Goal: Task Accomplishment & Management: Complete application form

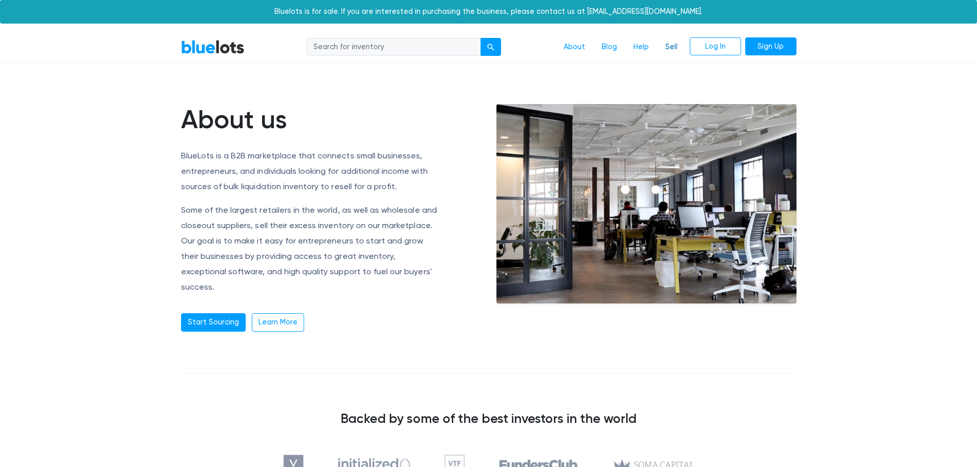
click at [671, 48] on link "Sell" at bounding box center [671, 46] width 29 height 19
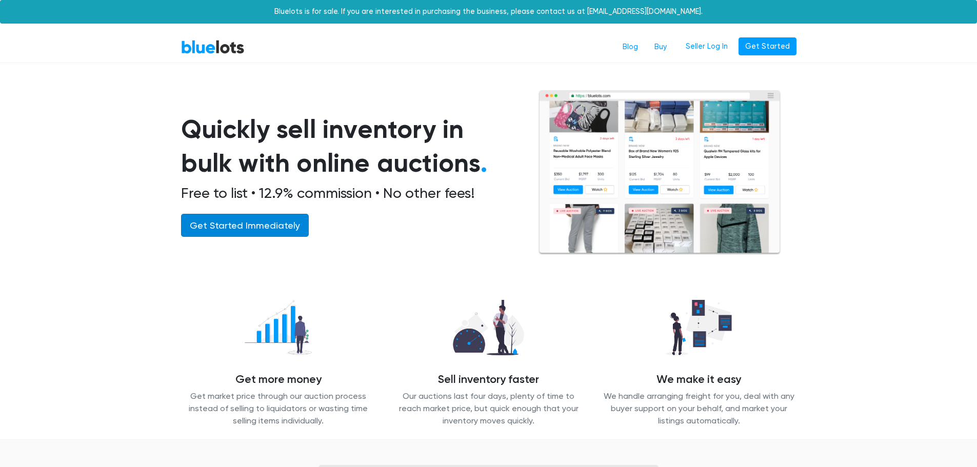
click at [210, 232] on link "Get Started Immediately" at bounding box center [245, 225] width 128 height 23
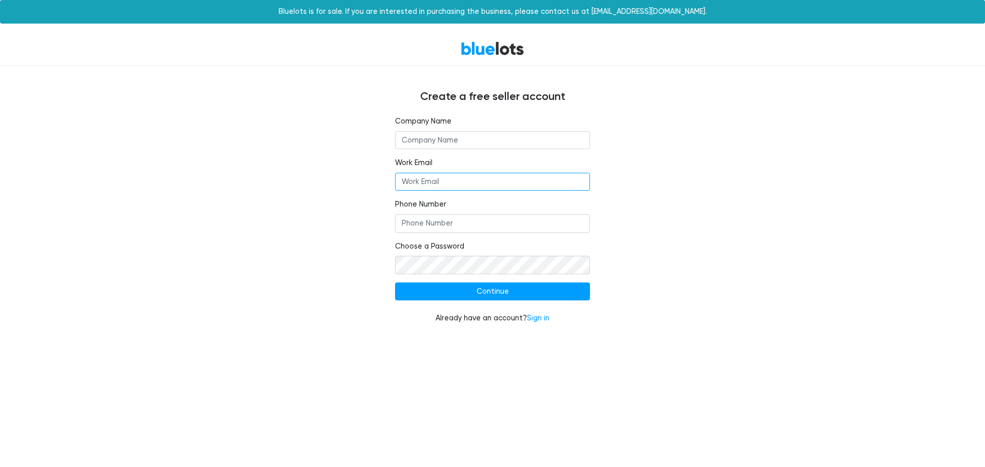
type input "[EMAIL_ADDRESS][DOMAIN_NAME]"
click at [429, 138] on input "text" at bounding box center [492, 140] width 195 height 18
type input "Zebra Industries"
type input "6013075008"
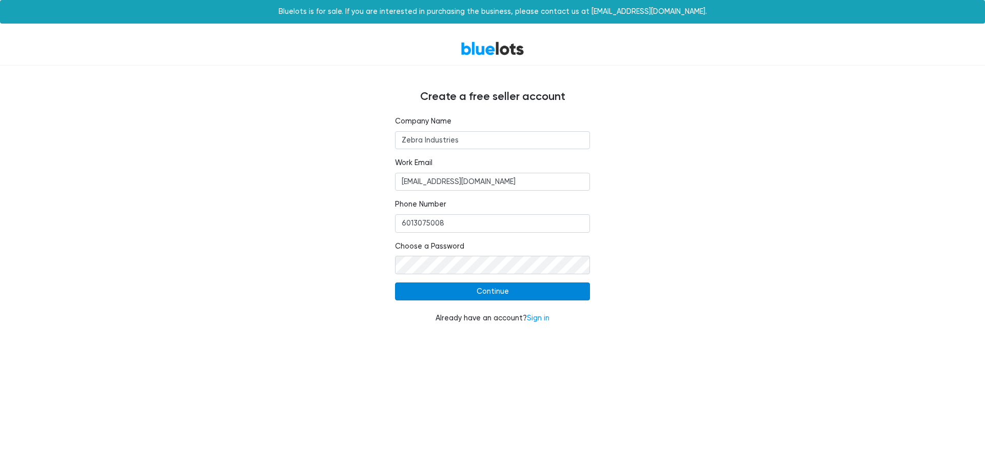
click at [474, 292] on input "Continue" at bounding box center [492, 292] width 195 height 18
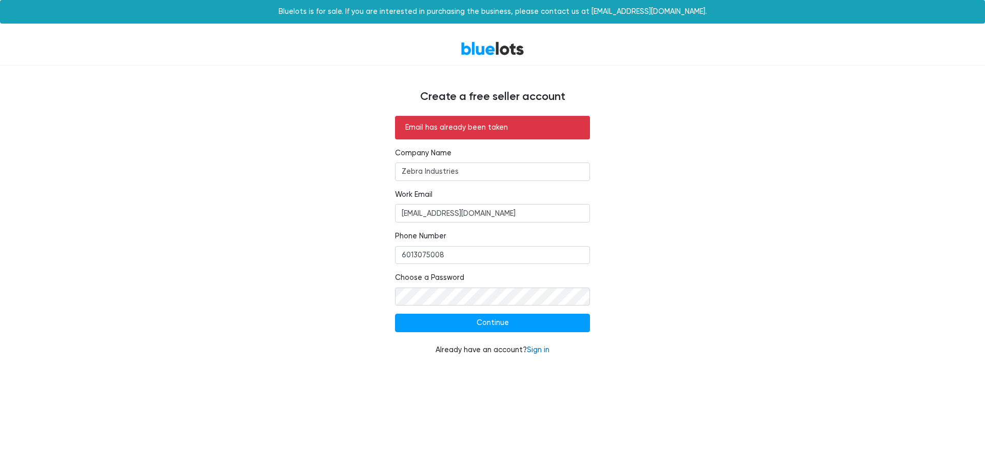
click at [535, 347] on link "Sign in" at bounding box center [538, 350] width 23 height 9
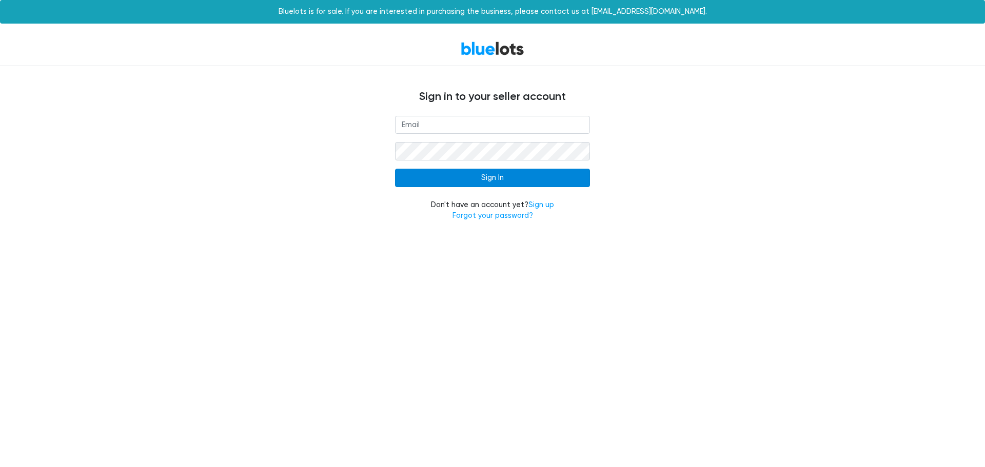
type input "[EMAIL_ADDRESS][DOMAIN_NAME]"
click at [479, 174] on input "Sign In" at bounding box center [492, 178] width 195 height 18
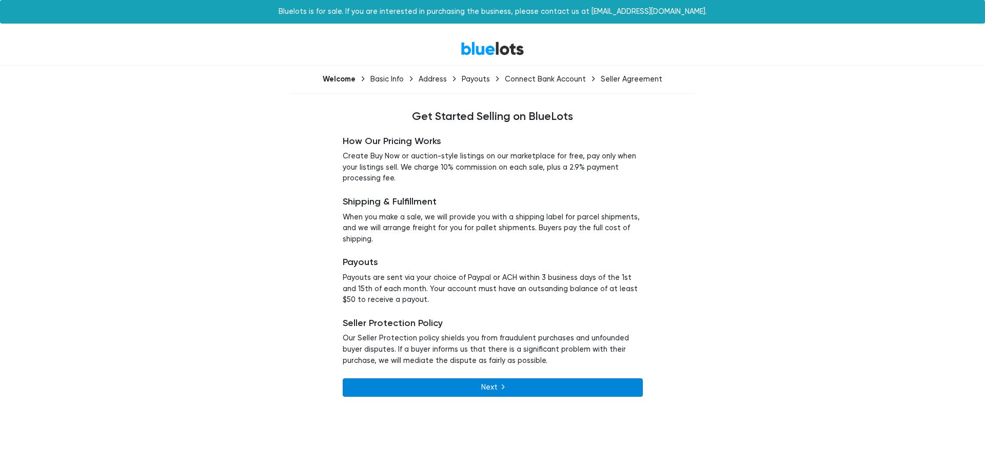
click at [473, 387] on link "Next" at bounding box center [493, 388] width 300 height 18
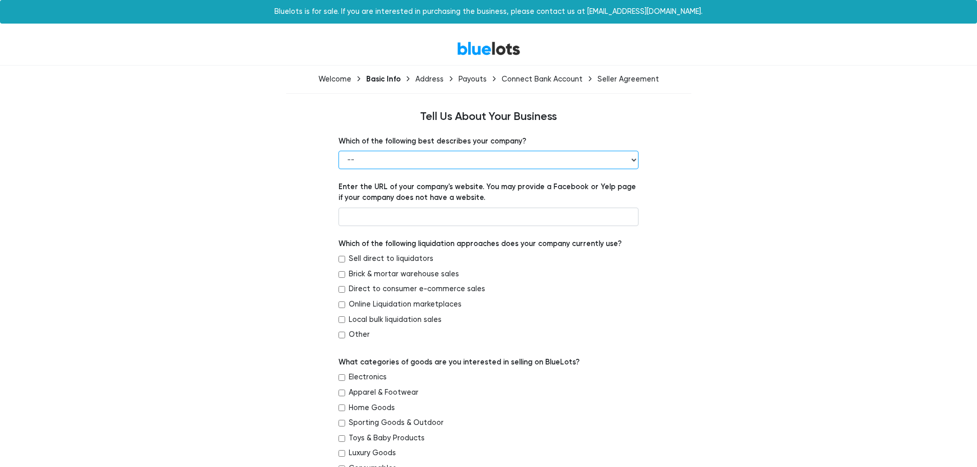
click at [429, 154] on select "-- Retailer Wholesaler Brand or Manufacturer Liquidator 3PL Other" at bounding box center [489, 160] width 300 height 18
select select "Wholesaler"
click at [339, 151] on select "-- Retailer Wholesaler Brand or Manufacturer Liquidator 3PL Other" at bounding box center [489, 160] width 300 height 18
click at [379, 219] on input "text" at bounding box center [489, 217] width 300 height 18
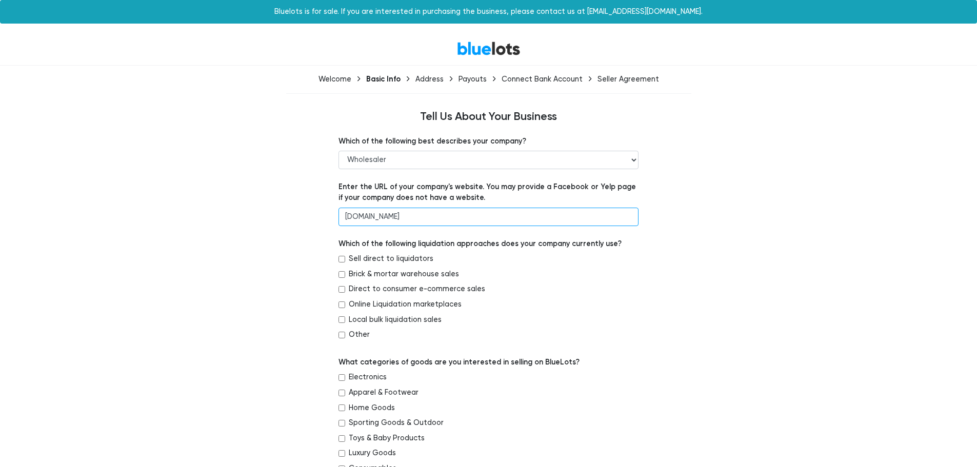
type input "www.zebraindustries.net"
click at [380, 259] on label "Sell direct to liquidators" at bounding box center [391, 258] width 85 height 11
click at [345, 259] on input "Sell direct to liquidators" at bounding box center [342, 259] width 7 height 7
checkbox input "true"
click at [374, 291] on label "Direct to consumer e-commerce sales" at bounding box center [417, 289] width 136 height 11
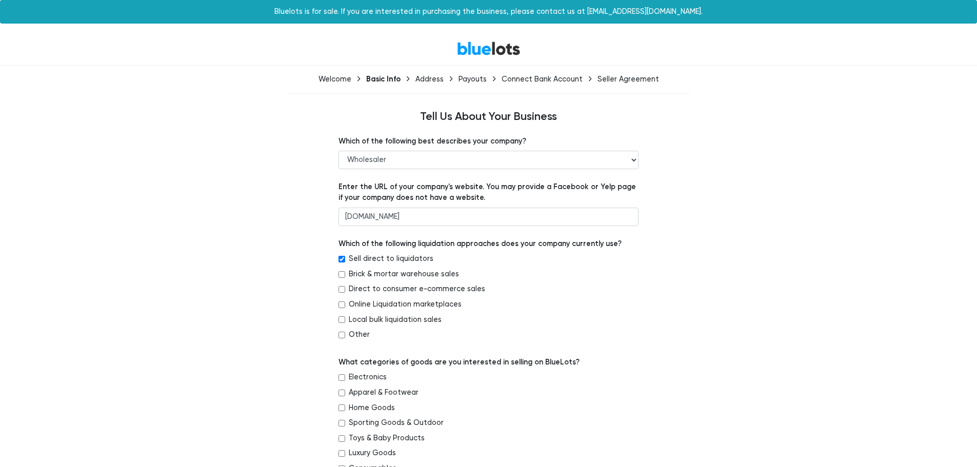
click at [345, 291] on input "Direct to consumer e-commerce sales" at bounding box center [342, 289] width 7 height 7
checkbox input "true"
click at [358, 305] on label "Online Liquidation marketplaces" at bounding box center [405, 304] width 113 height 11
click at [345, 305] on input "Online Liquidation marketplaces" at bounding box center [342, 305] width 7 height 7
checkbox input "true"
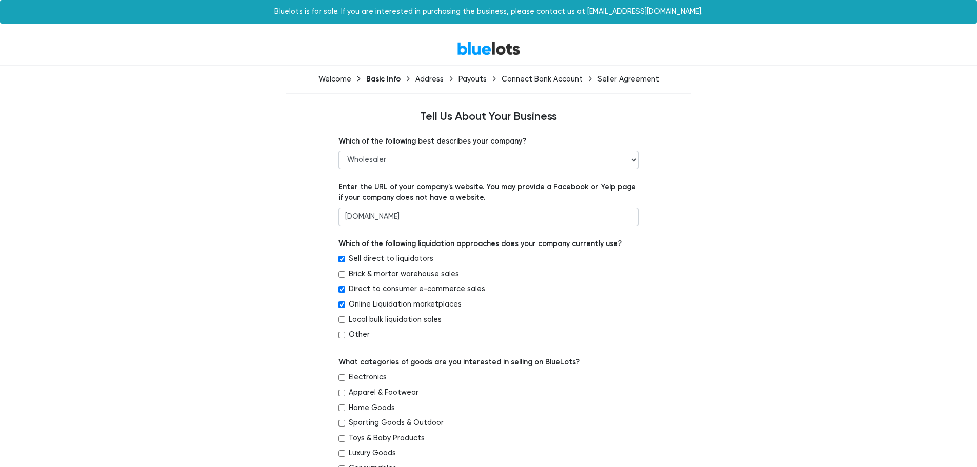
click at [352, 335] on label "Other" at bounding box center [359, 334] width 21 height 11
click at [345, 335] on input "Other" at bounding box center [342, 335] width 7 height 7
checkbox input "true"
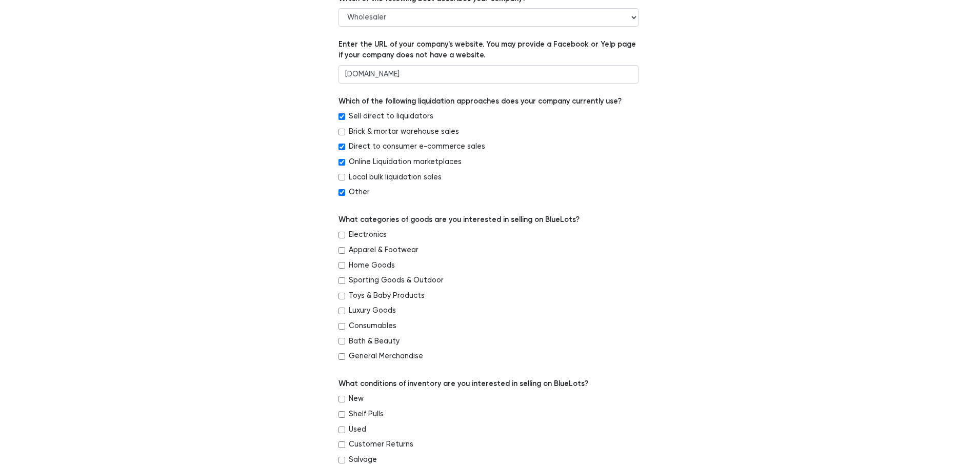
scroll to position [154, 0]
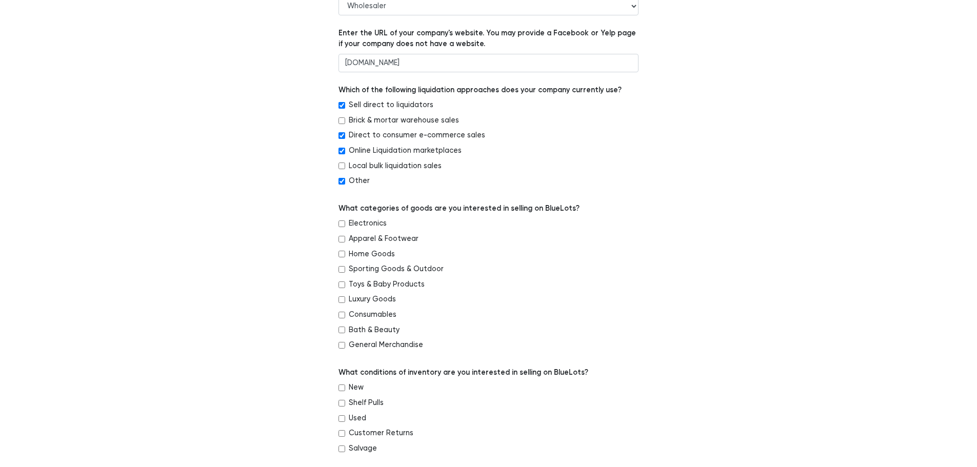
click at [365, 238] on label "Apparel & Footwear" at bounding box center [384, 238] width 70 height 11
click at [345, 238] on input "Apparel & Footwear" at bounding box center [342, 239] width 7 height 7
checkbox input "true"
click at [362, 253] on label "Home Goods" at bounding box center [372, 254] width 46 height 11
click at [345, 253] on input "Home Goods" at bounding box center [342, 254] width 7 height 7
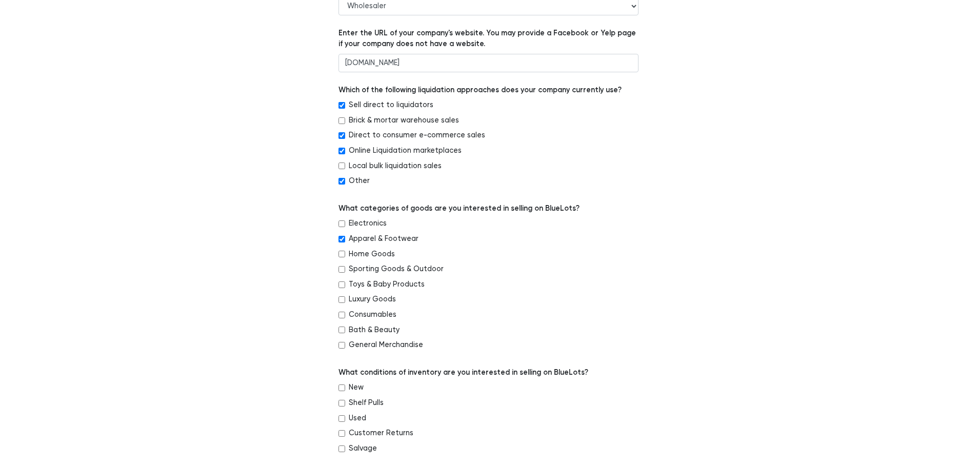
checkbox input "true"
click at [358, 301] on label "Luxury Goods" at bounding box center [372, 299] width 47 height 11
click at [345, 301] on input "Luxury Goods" at bounding box center [342, 299] width 7 height 7
checkbox input "true"
click at [356, 330] on label "Bath & Beauty" at bounding box center [374, 330] width 51 height 11
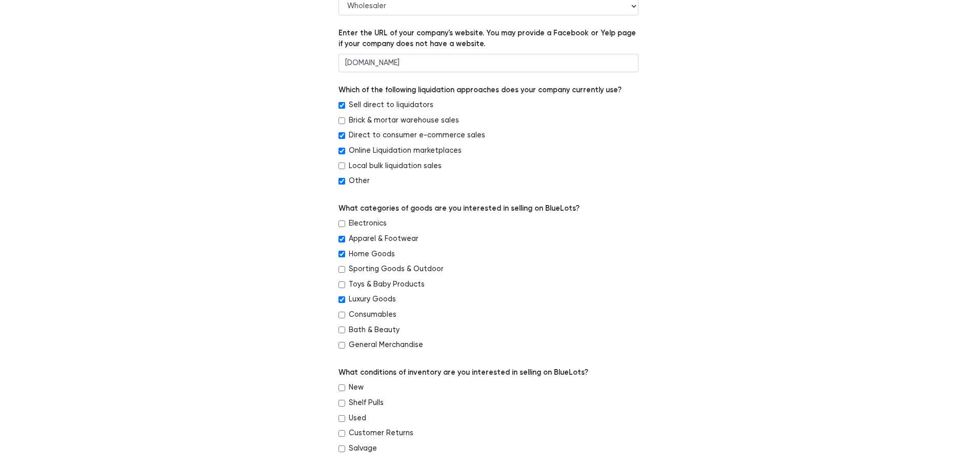
click at [345, 330] on input "Bath & Beauty" at bounding box center [342, 330] width 7 height 7
checkbox input "true"
click at [362, 345] on label "General Merchandise" at bounding box center [386, 345] width 74 height 11
click at [345, 345] on input "General Merchandise" at bounding box center [342, 345] width 7 height 7
checkbox input "true"
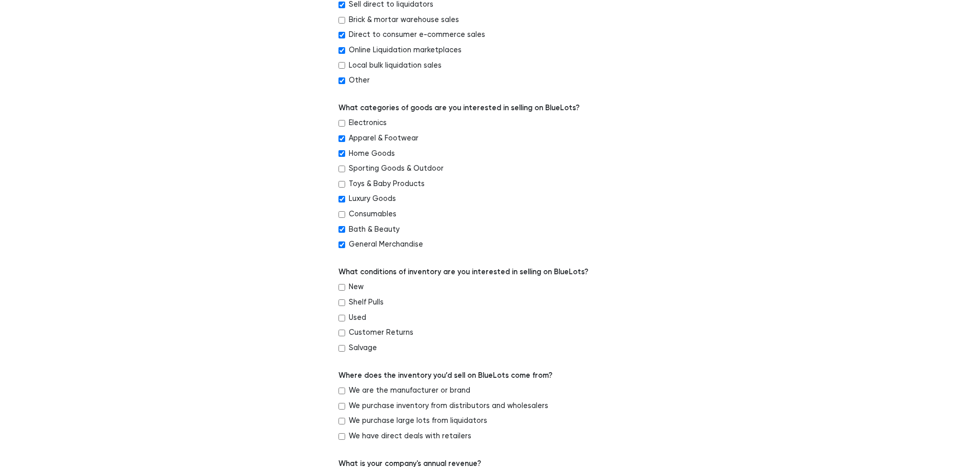
scroll to position [256, 0]
click at [356, 288] on label "New" at bounding box center [356, 285] width 15 height 11
click at [345, 288] on input "New" at bounding box center [342, 285] width 7 height 7
checkbox input "true"
click at [362, 301] on label "Shelf Pulls" at bounding box center [366, 300] width 35 height 11
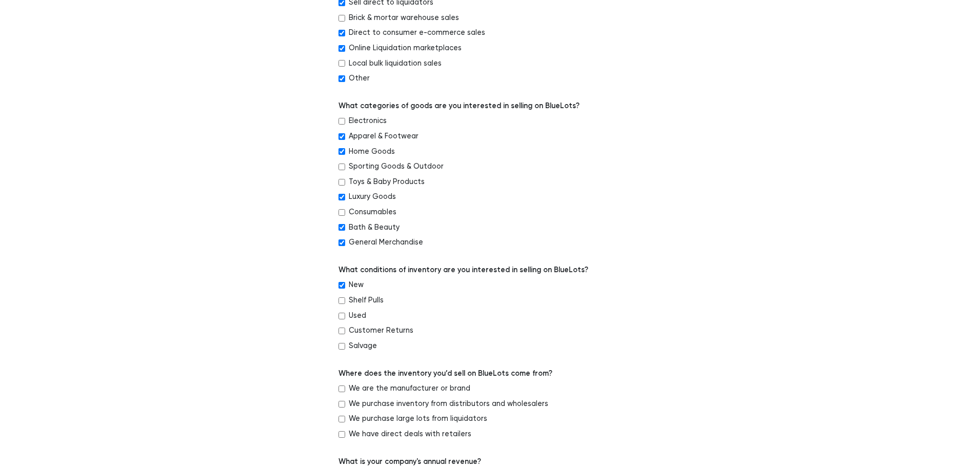
click at [345, 301] on input "Shelf Pulls" at bounding box center [342, 300] width 7 height 7
checkbox input "true"
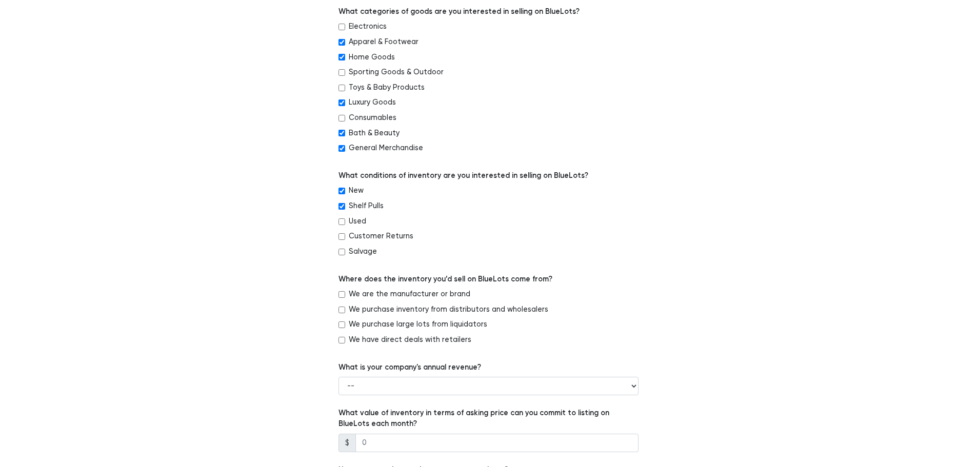
scroll to position [359, 0]
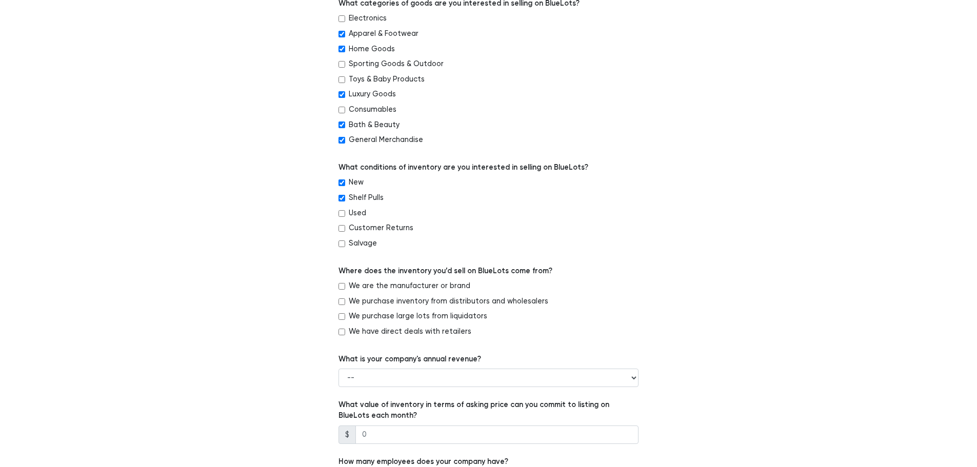
click at [361, 303] on label "We purchase inventory from distributors and wholesalers" at bounding box center [449, 301] width 200 height 11
click at [345, 303] on input "We purchase inventory from distributors and wholesalers" at bounding box center [342, 302] width 7 height 7
checkbox input "true"
click at [357, 314] on label "We purchase large lots from liquidators" at bounding box center [418, 316] width 138 height 11
click at [345, 314] on input "We purchase large lots from liquidators" at bounding box center [342, 316] width 7 height 7
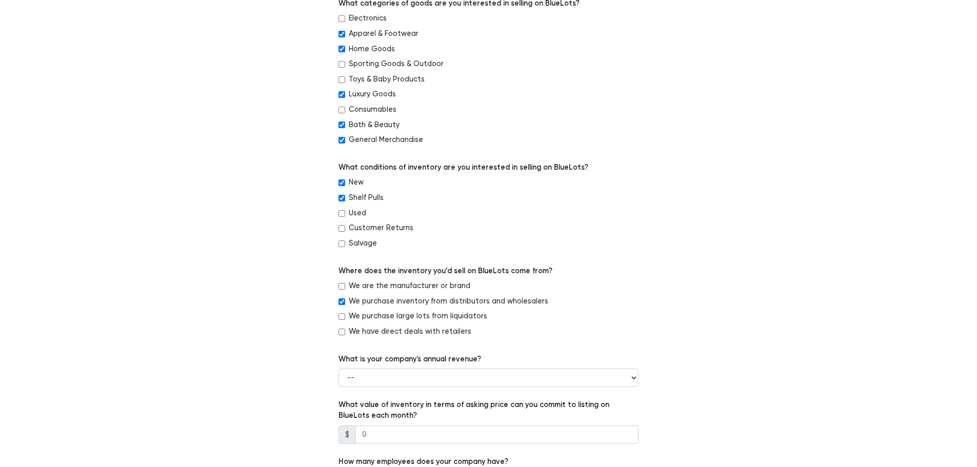
checkbox input "true"
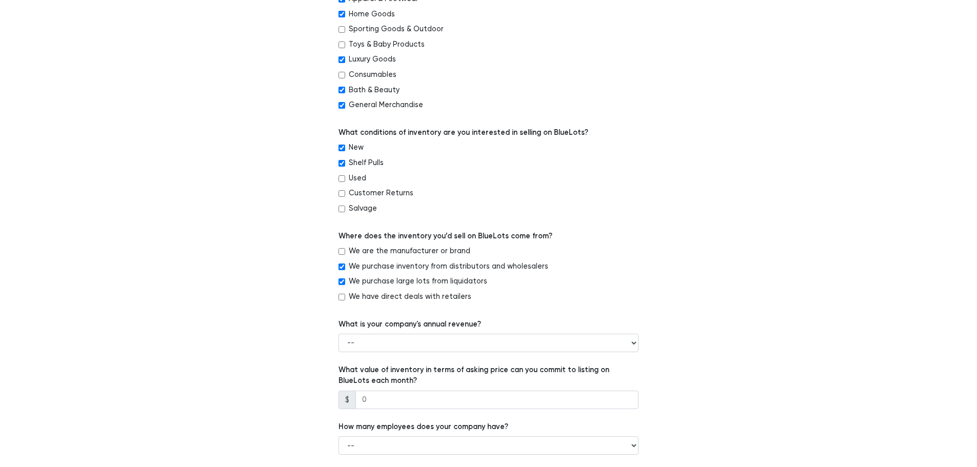
scroll to position [410, 0]
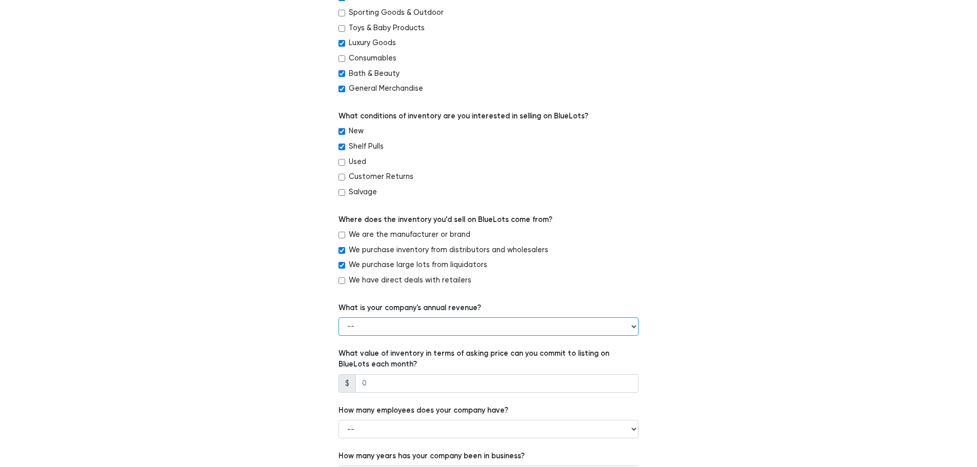
click at [415, 331] on select "-- Less than $100,000 $100,000 to $500,000 $500,000 to $1,000,000 $1,000,000 to…" at bounding box center [489, 326] width 300 height 18
select select "Less than $100,000"
click at [339, 317] on select "-- Less than $100,000 $100,000 to $500,000 $500,000 to $1,000,000 $1,000,000 to…" at bounding box center [489, 326] width 300 height 18
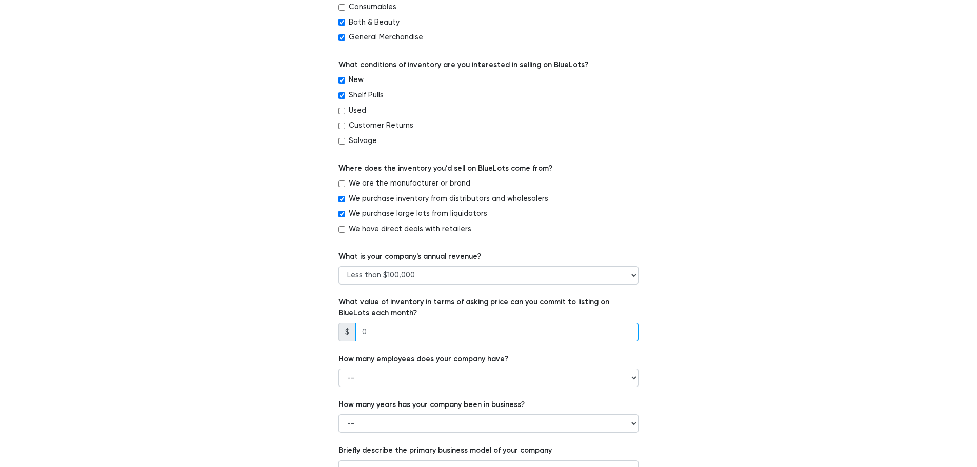
drag, startPoint x: 403, startPoint y: 334, endPoint x: 341, endPoint y: 342, distance: 63.0
click at [341, 341] on div "$" at bounding box center [489, 332] width 300 height 18
type input "2"
type input "3000"
click at [689, 203] on div "Which of the following best describes your company? -- Retailer Wholesaler Bran…" at bounding box center [488, 108] width 631 height 868
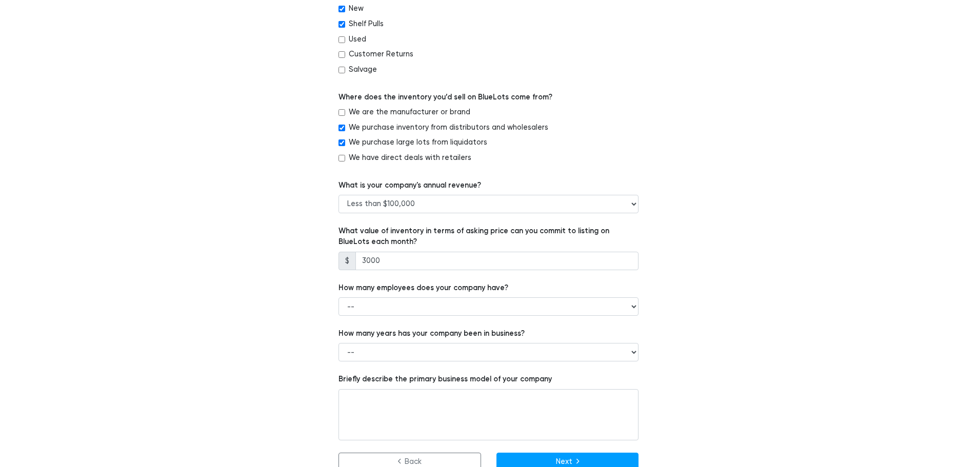
scroll to position [549, 0]
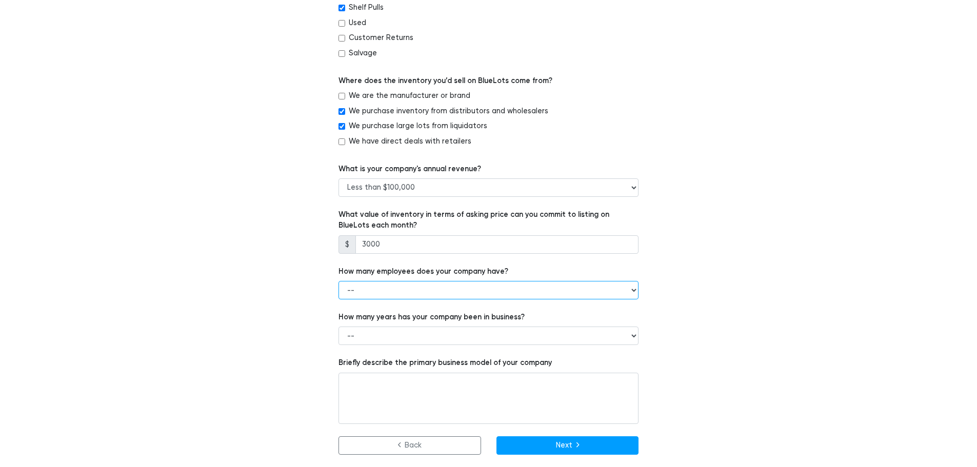
click at [505, 296] on select "-- 1 - 5 6 - 20 21 - 50 More than 50" at bounding box center [489, 290] width 300 height 18
select select "1 - 5"
click at [339, 281] on select "-- 1 - 5 6 - 20 21 - 50 More than 50" at bounding box center [489, 290] width 300 height 18
click at [444, 337] on select "-- Less than 1 year 1 to 3 years 4+ years" at bounding box center [489, 336] width 300 height 18
select select "1 to 3 years"
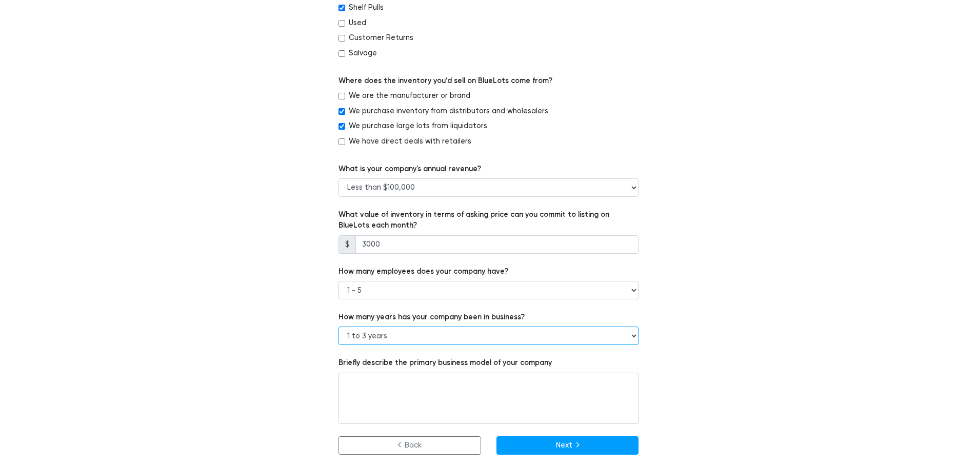
click at [339, 327] on select "-- Less than 1 year 1 to 3 years 4+ years" at bounding box center [489, 336] width 300 height 18
drag, startPoint x: 390, startPoint y: 251, endPoint x: 338, endPoint y: 240, distance: 53.5
click at [339, 240] on div "$ 3000" at bounding box center [489, 244] width 300 height 18
type input "5000"
click at [784, 232] on div "Which of the following best describes your company? -- Retailer Wholesaler Bran…" at bounding box center [488, 21] width 631 height 868
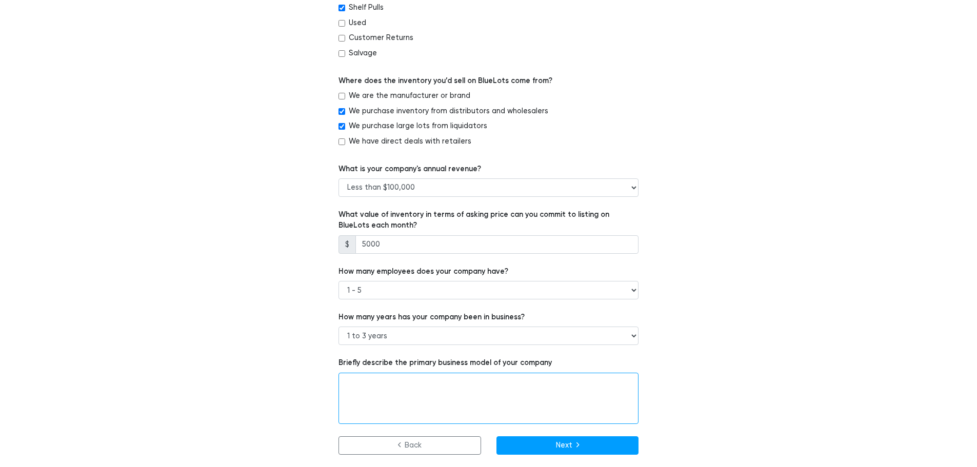
click at [441, 388] on textarea at bounding box center [489, 398] width 300 height 51
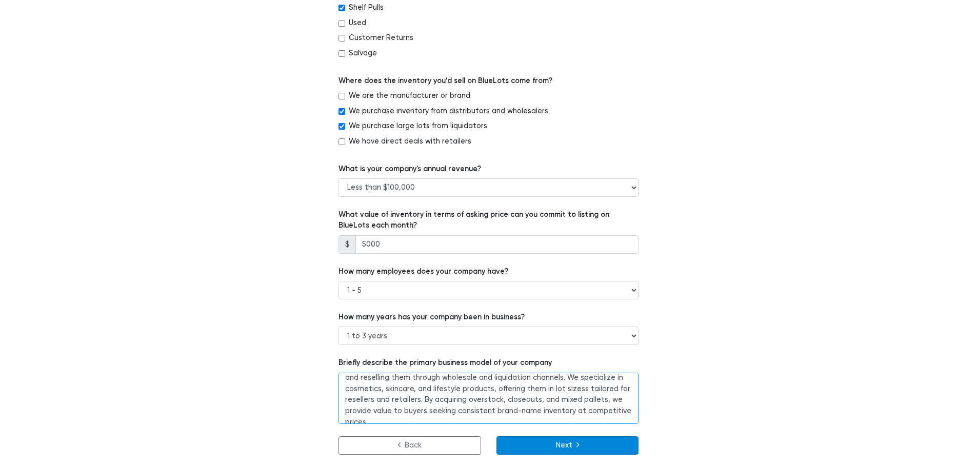
scroll to position [22, 0]
type textarea "Our primary busines model focuses on sourcing branded consumer goods in bulk an…"
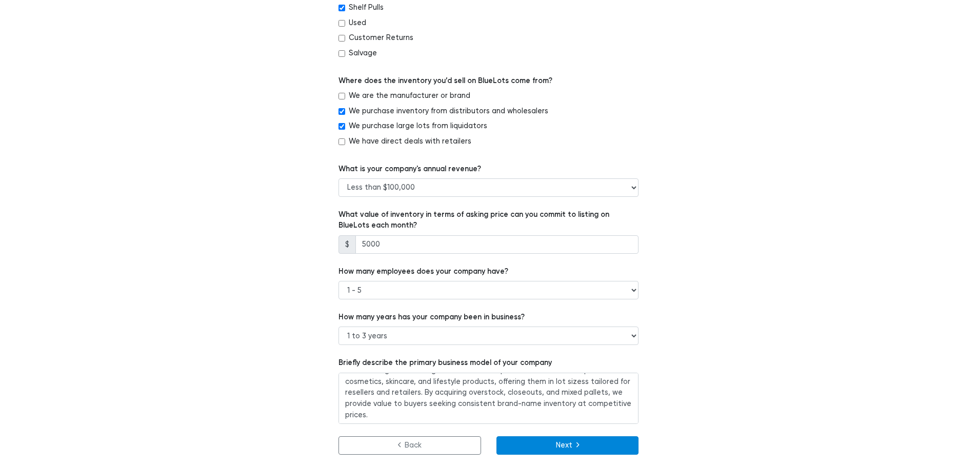
click at [593, 447] on button "Next" at bounding box center [567, 445] width 143 height 18
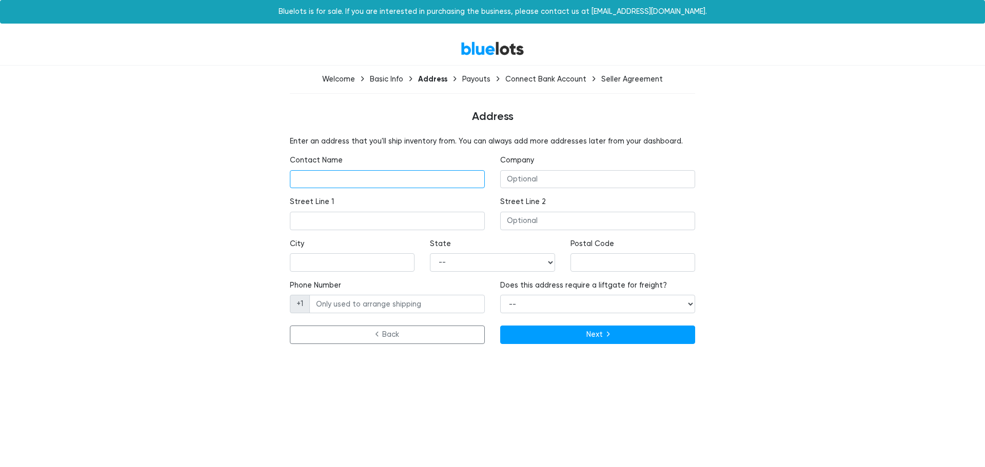
click at [311, 172] on input "text" at bounding box center [387, 179] width 195 height 18
type input "[PERSON_NAME]"
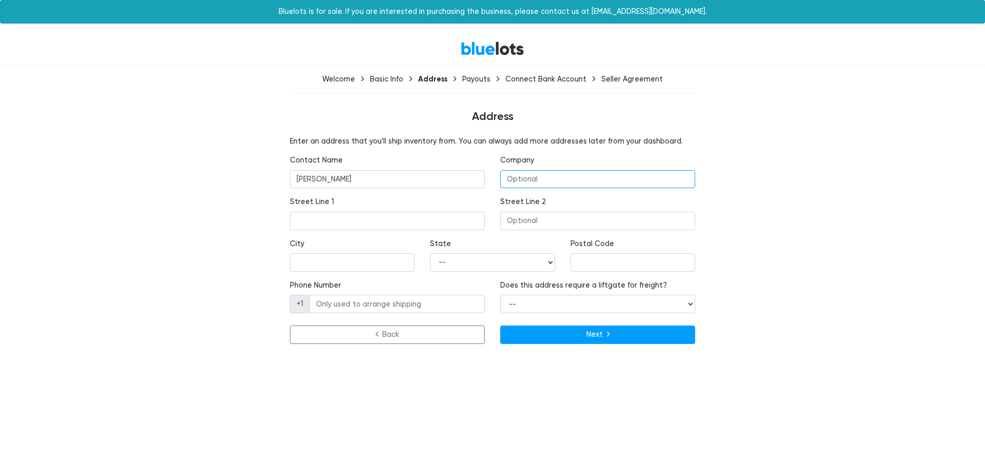
type input "Zebra Industries"
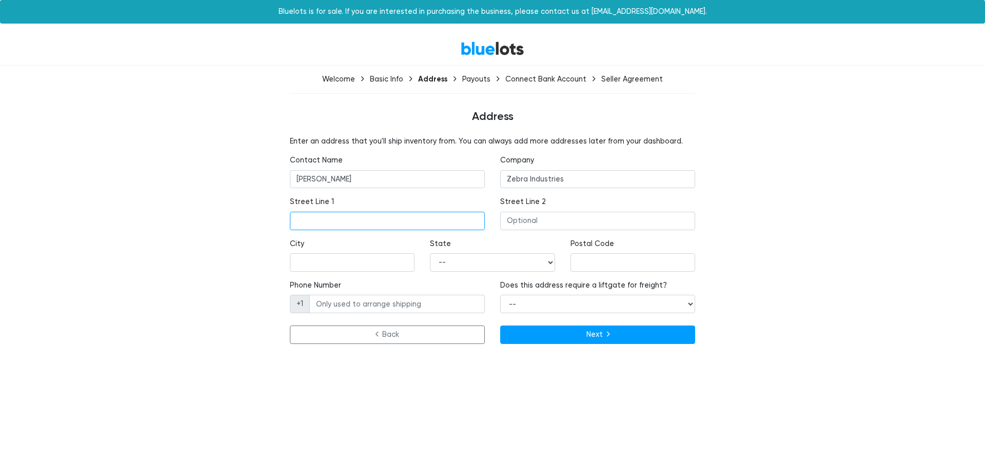
type input "[STREET_ADDRESS]"
type input "MADISON"
select select "MS"
type input "39110"
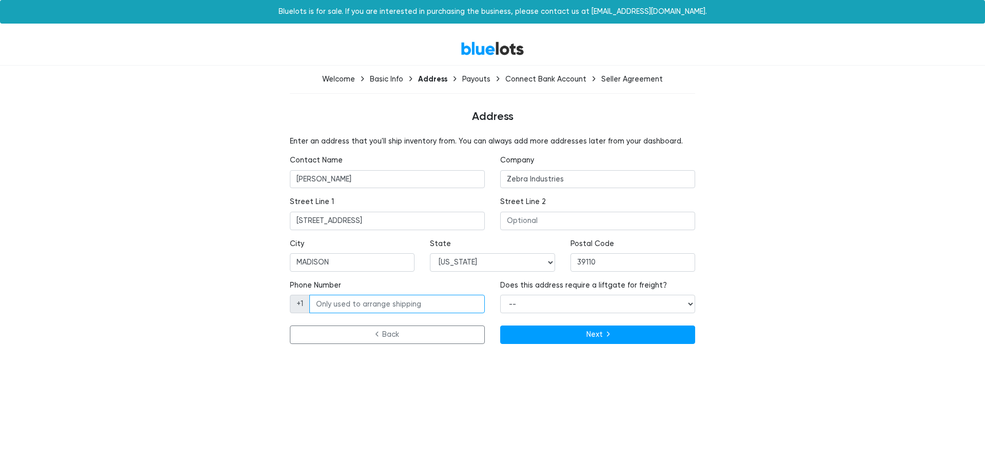
type input "6013075008"
drag, startPoint x: 537, startPoint y: 305, endPoint x: 539, endPoint y: 310, distance: 5.4
click at [537, 305] on select "-- Yes No" at bounding box center [597, 304] width 195 height 18
click at [500, 295] on select "-- Yes No" at bounding box center [597, 304] width 195 height 18
click at [539, 302] on select "-- Yes No" at bounding box center [597, 304] width 195 height 18
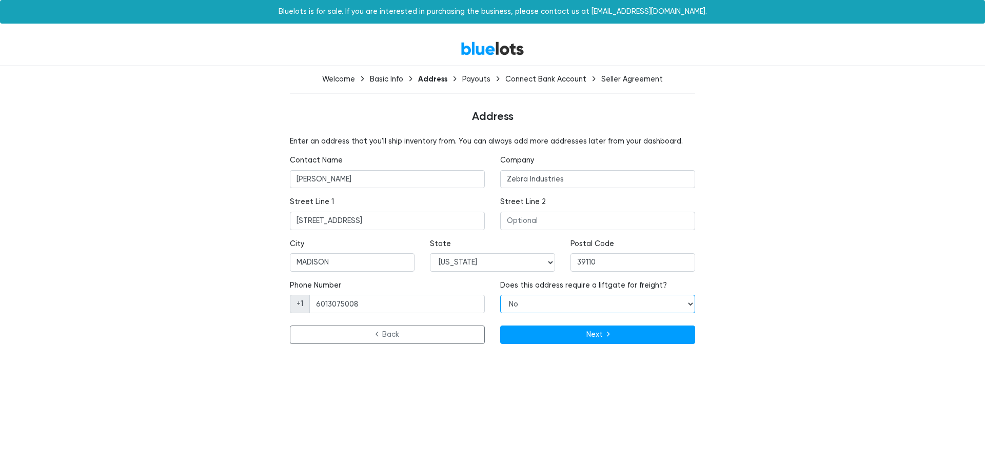
select select "true"
click at [500, 295] on select "-- Yes No" at bounding box center [597, 304] width 195 height 18
click at [462, 361] on html "Bluelots is for sale. If you are interested in purchasing the business, please …" at bounding box center [492, 180] width 985 height 361
click at [584, 338] on button "Next" at bounding box center [597, 335] width 195 height 18
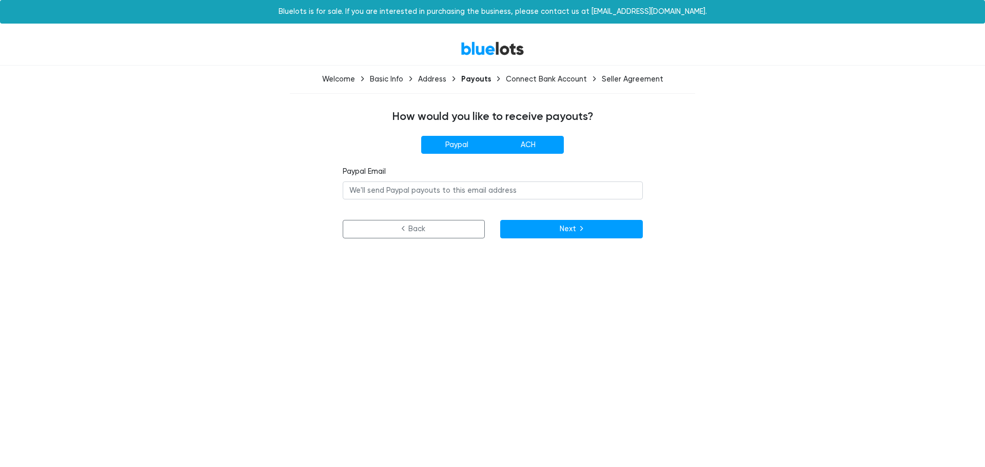
click at [531, 146] on label "ACH" at bounding box center [527, 145] width 71 height 18
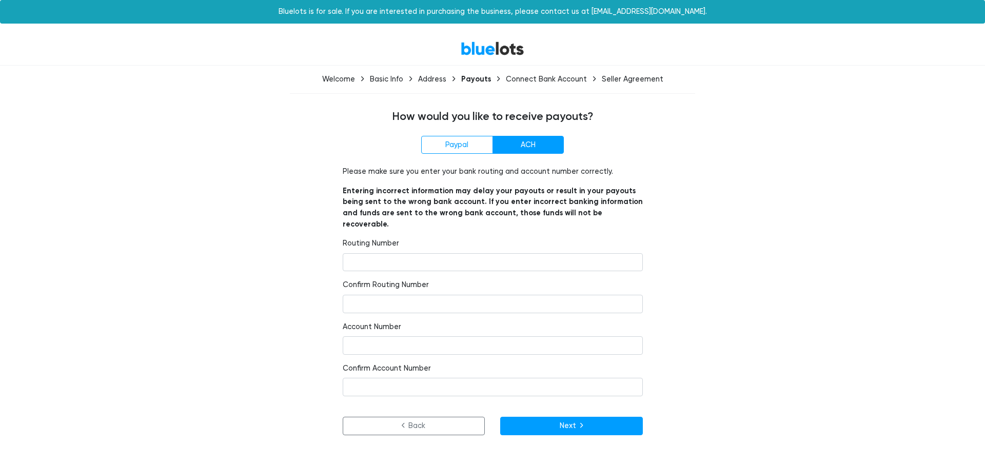
radio input"] "true"
click at [420, 253] on input "number" at bounding box center [493, 262] width 300 height 18
type input "084000013"
click at [467, 295] on input "number" at bounding box center [493, 304] width 300 height 18
type input "084000013"
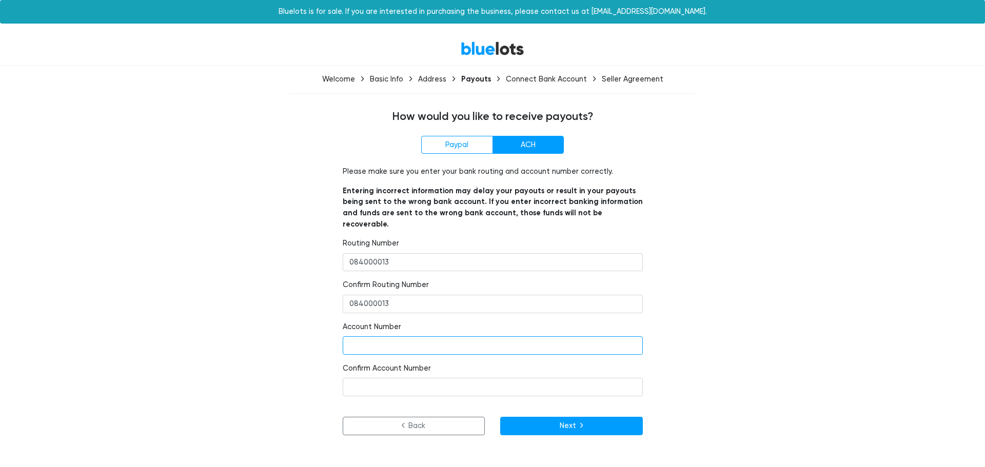
click at [466, 341] on input "number" at bounding box center [493, 345] width 300 height 18
type input "1280001790060"
click at [466, 378] on input "number" at bounding box center [493, 387] width 300 height 18
type input "1280001790060"
click at [547, 417] on button "Next" at bounding box center [571, 426] width 143 height 18
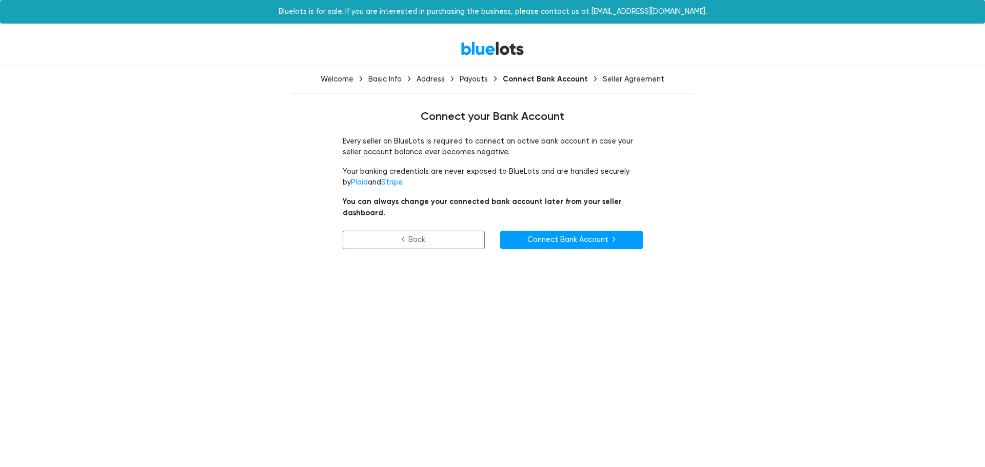
click at [572, 231] on link "Connect Bank Account" at bounding box center [571, 240] width 143 height 18
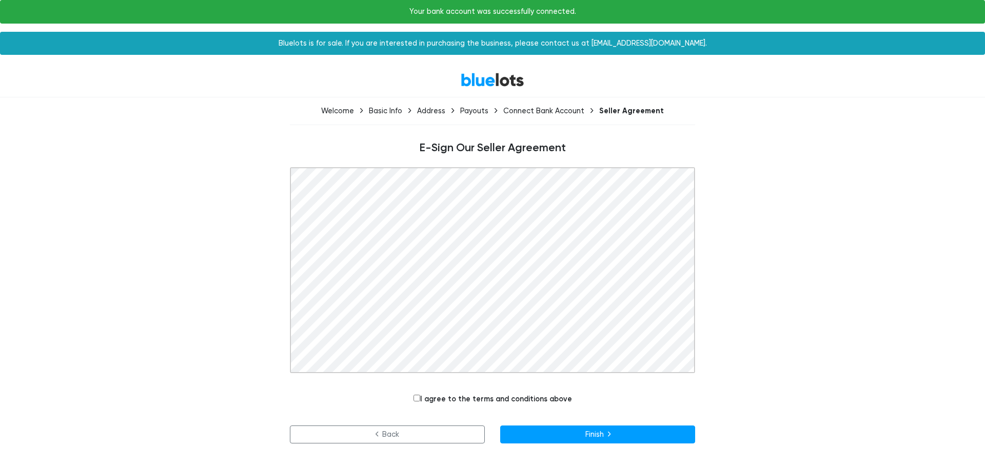
click at [415, 396] on input "I agree to the terms and conditions above" at bounding box center [416, 398] width 7 height 7
checkbox input "true"
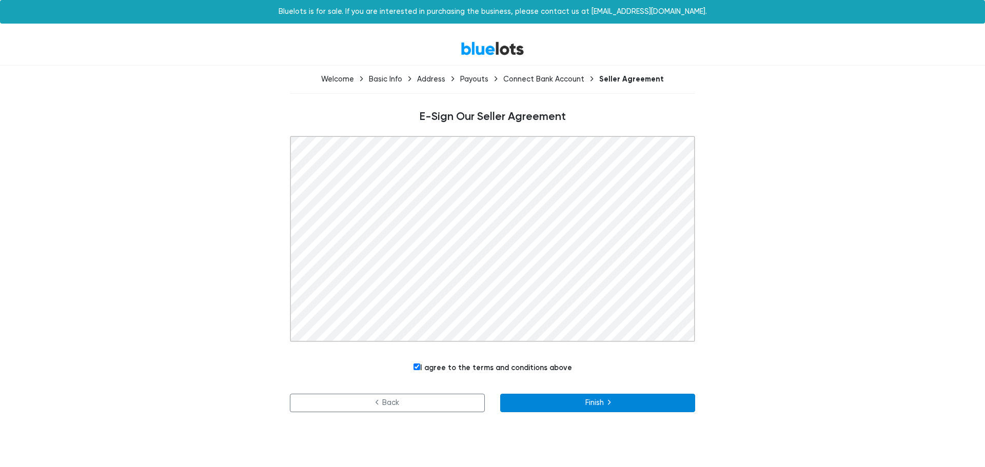
click at [599, 403] on button "Finish" at bounding box center [597, 403] width 195 height 18
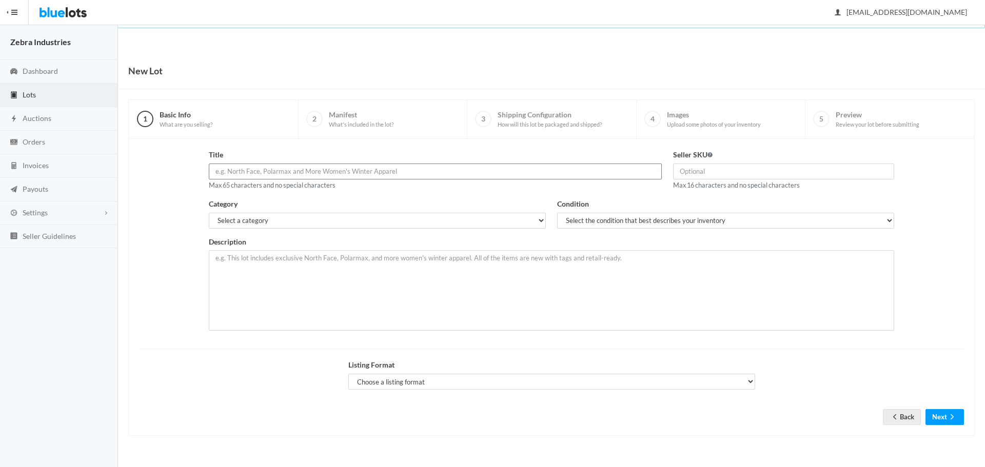
click at [230, 172] on input "text" at bounding box center [435, 172] width 453 height 16
drag, startPoint x: 245, startPoint y: 169, endPoint x: 204, endPoint y: 166, distance: 41.2
click at [204, 166] on div "Title O.P.I, Max 65 characters and no special characters" at bounding box center [435, 173] width 465 height 49
paste input "PI Nail Polish (50 bottles per lot)"
type input "OPI Nail Polish (50 bottles per lot)"
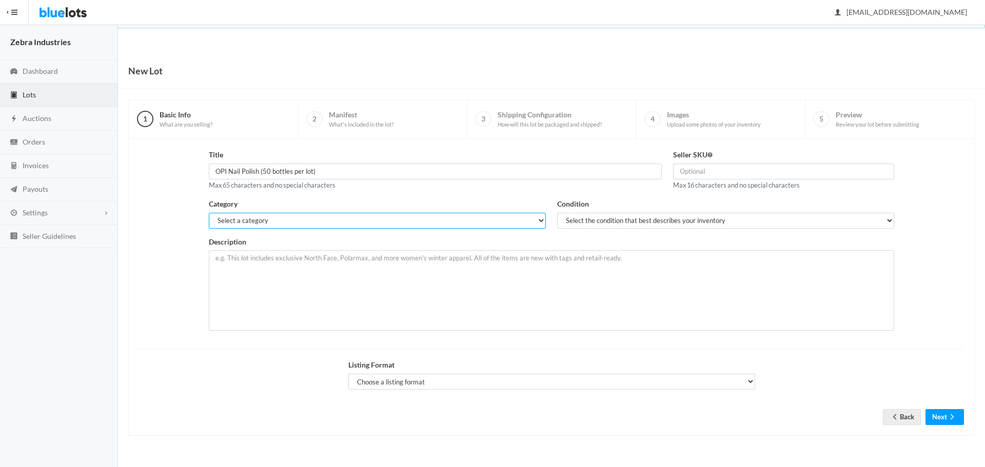
click at [386, 218] on select "Select a category Electronics Clothing, Shoes & Accessories Appliances Home & G…" at bounding box center [377, 221] width 337 height 16
select select "7"
click at [209, 213] on select "Select a category Electronics Clothing, Shoes & Accessories Appliances Home & G…" at bounding box center [377, 221] width 337 height 16
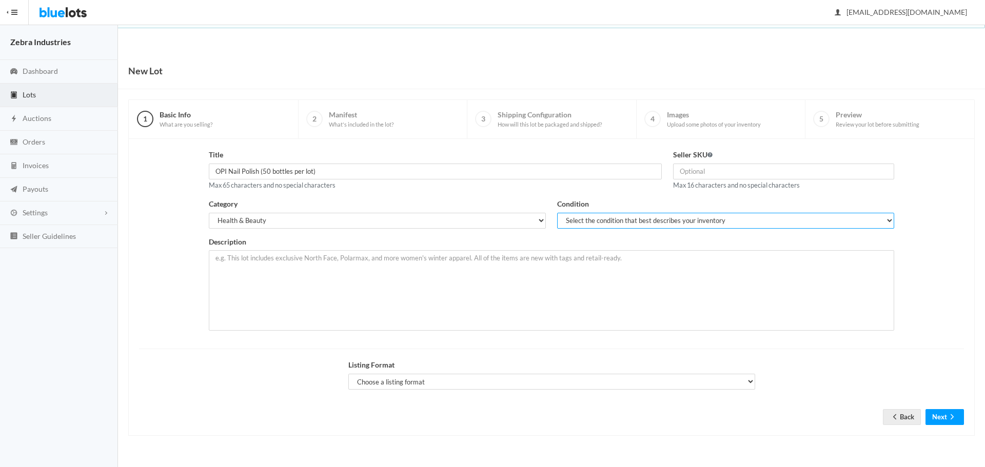
click at [573, 218] on select "Select the condition that best describes your inventory Brand New Shelf Pulls C…" at bounding box center [725, 221] width 337 height 16
select select "2"
click at [557, 213] on select "Select the condition that best describes your inventory Brand New Shelf Pulls C…" at bounding box center [725, 221] width 337 height 16
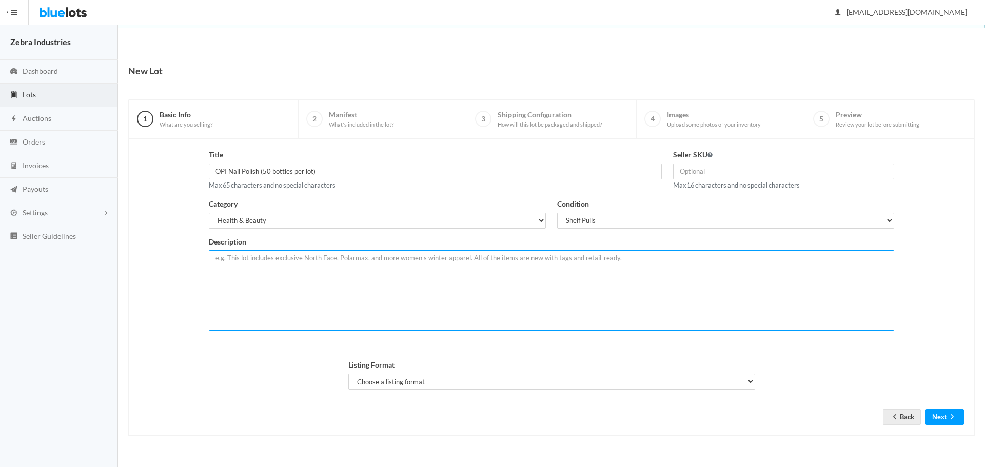
click at [226, 256] on textarea at bounding box center [551, 290] width 685 height 81
paste textarea "Lot of 50 Brand New OPI Nail Polishes – Assorted Shades This wholesale lot incl…"
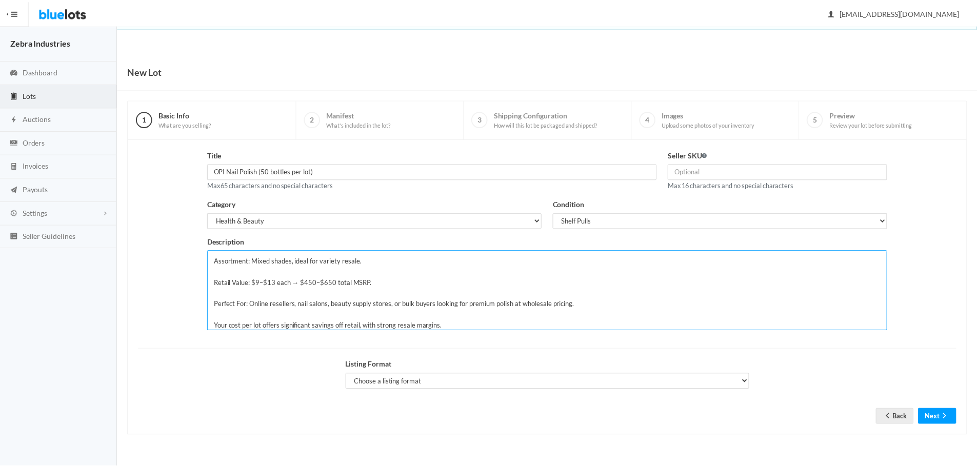
scroll to position [54, 0]
type textarea "Lot of 50 Brand New OPI Nail Polishes – Assorted Shades This wholesale lot incl…"
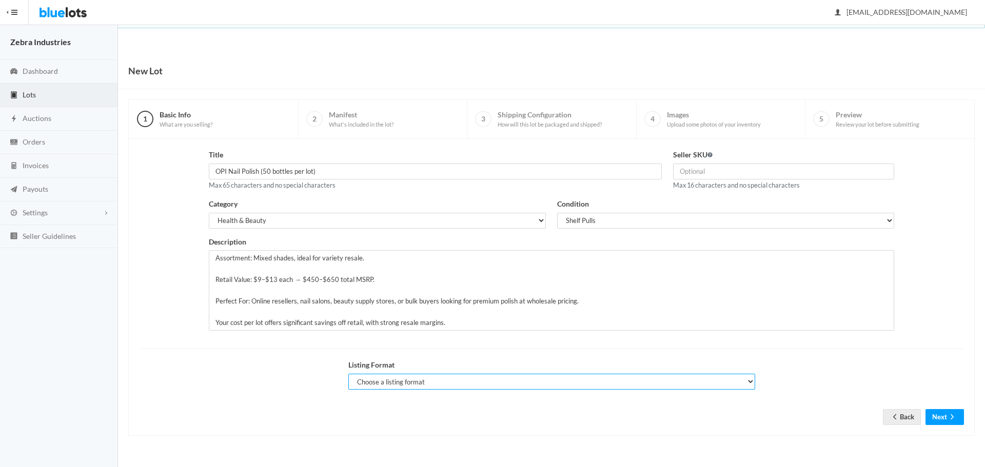
click at [438, 377] on select "Choose a listing format Auction Buy Now" at bounding box center [551, 382] width 407 height 16
click at [348, 374] on select "Choose a listing format Auction Buy Now" at bounding box center [551, 382] width 407 height 16
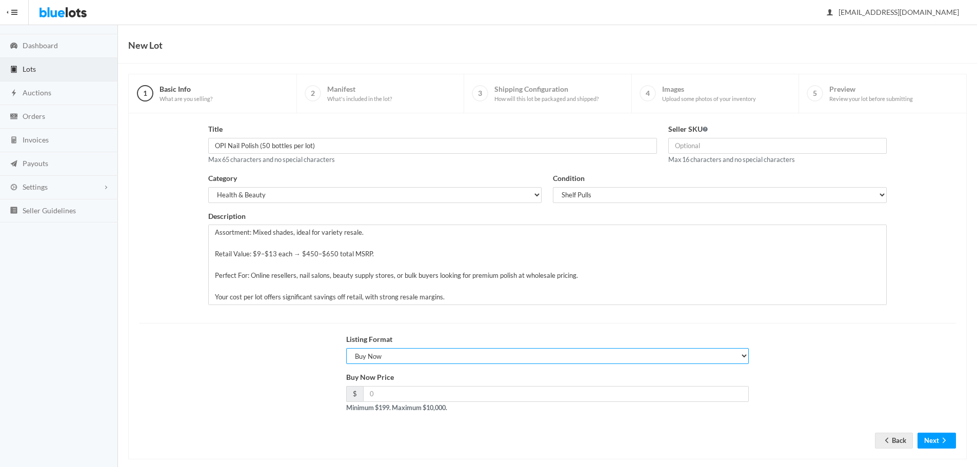
scroll to position [39, 0]
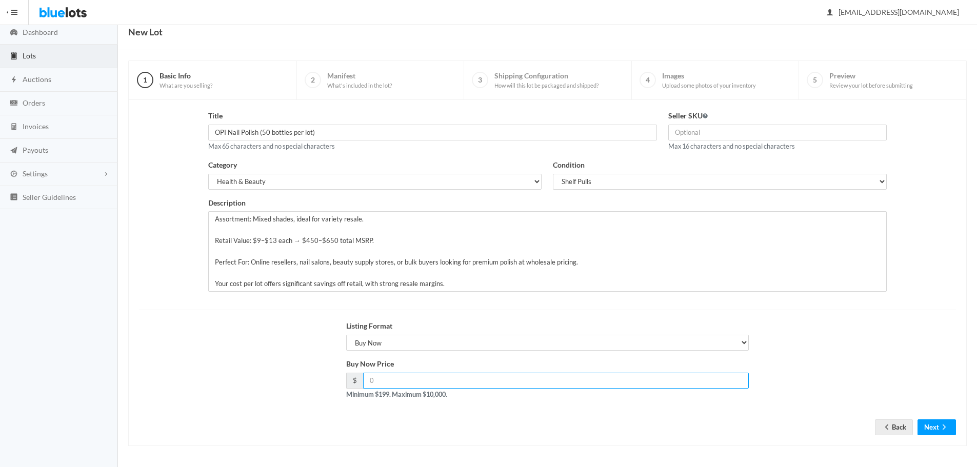
drag, startPoint x: 391, startPoint y: 379, endPoint x: 344, endPoint y: 380, distance: 47.2
click at [344, 380] on div "Buy Now Price $ Minimum $199. Maximum $10,000." at bounding box center [548, 383] width 414 height 49
click at [396, 380] on input "number" at bounding box center [556, 381] width 386 height 16
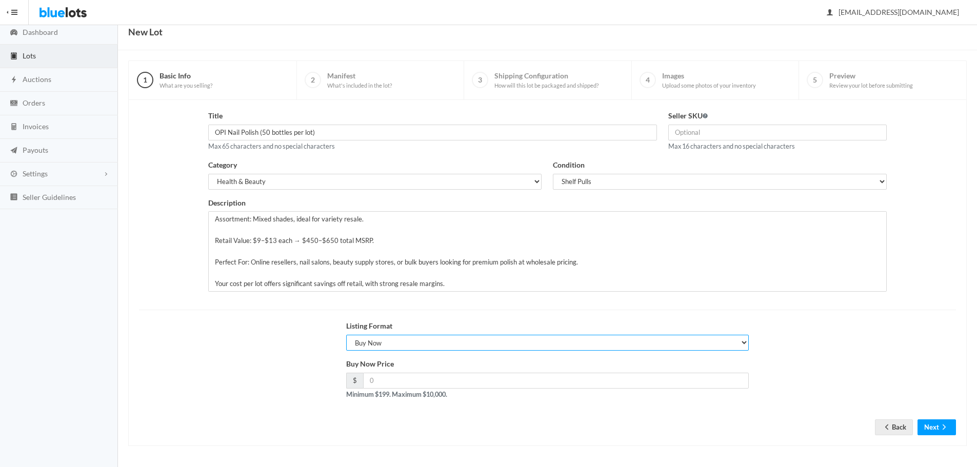
click at [400, 338] on select "Choose a listing format Auction Buy Now" at bounding box center [547, 343] width 403 height 16
select select "true"
click at [346, 335] on select "Choose a listing format Auction Buy Now" at bounding box center [547, 343] width 403 height 16
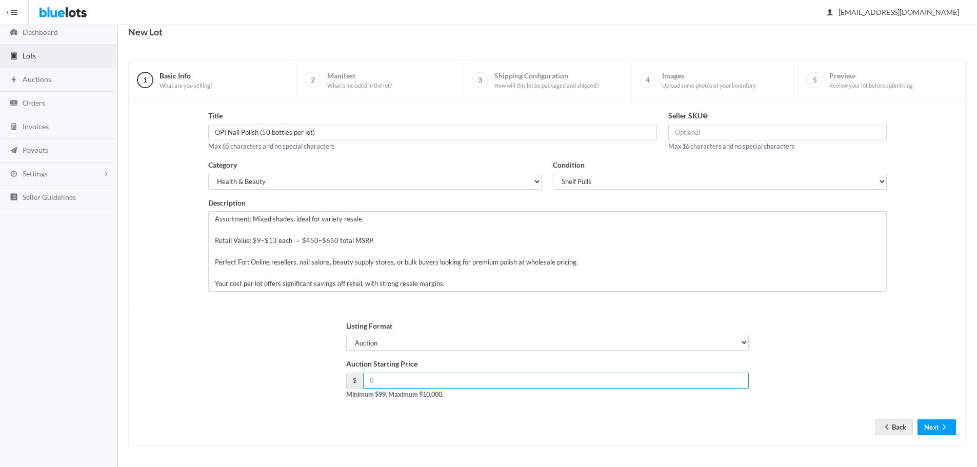
drag, startPoint x: 390, startPoint y: 384, endPoint x: 356, endPoint y: 384, distance: 33.9
click at [357, 384] on div "$" at bounding box center [547, 381] width 403 height 16
type input "125"
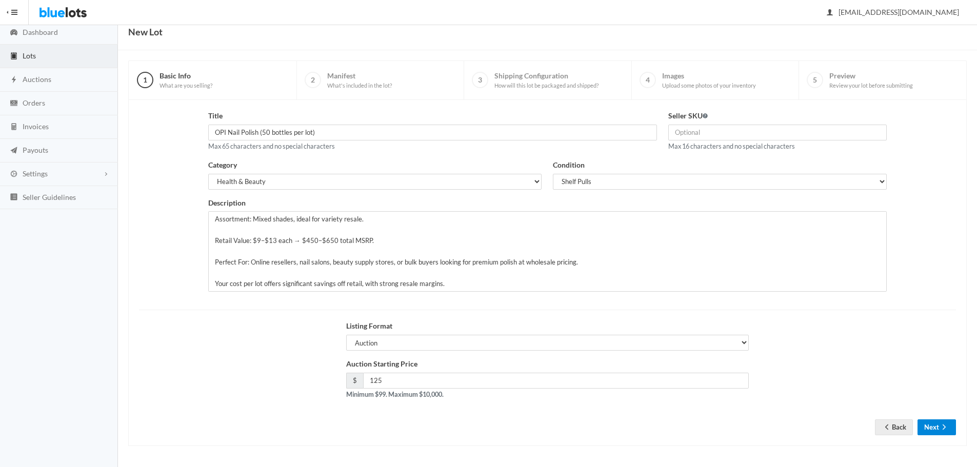
click at [941, 425] on icon "arrow forward" at bounding box center [944, 427] width 10 height 8
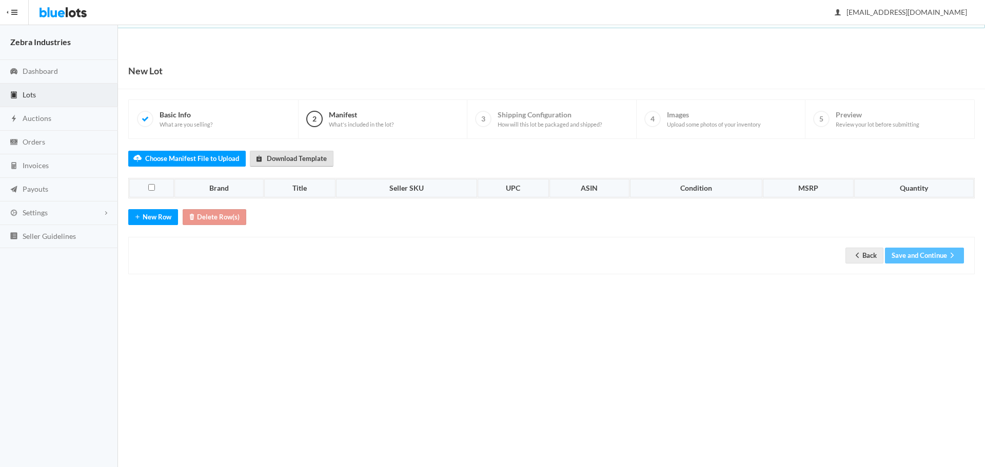
click at [317, 165] on link "Download Template" at bounding box center [292, 159] width 84 height 16
click at [153, 221] on button "New Row" at bounding box center [153, 217] width 50 height 16
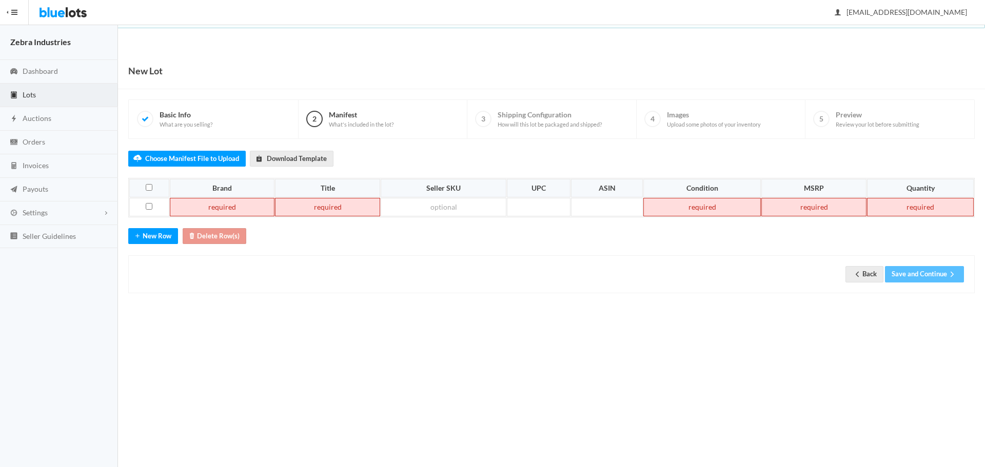
click at [216, 203] on td at bounding box center [222, 207] width 105 height 18
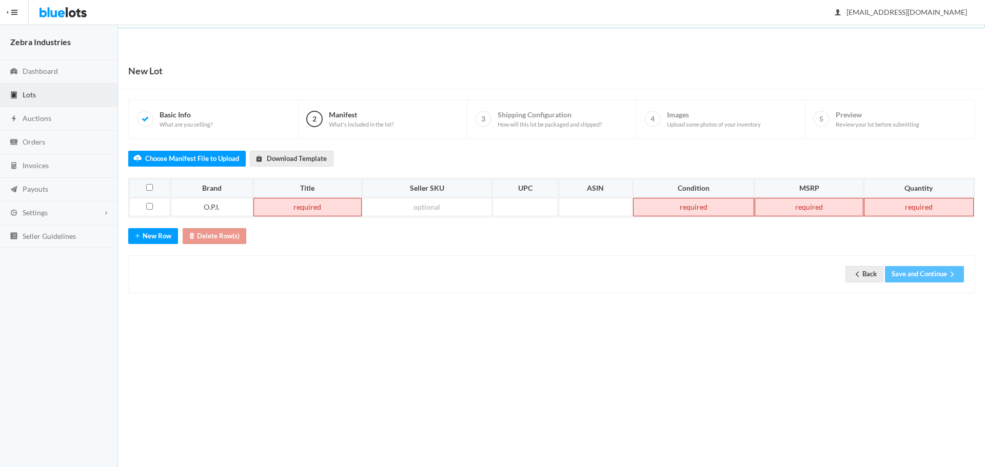
click at [271, 199] on td at bounding box center [307, 207] width 108 height 18
paste td
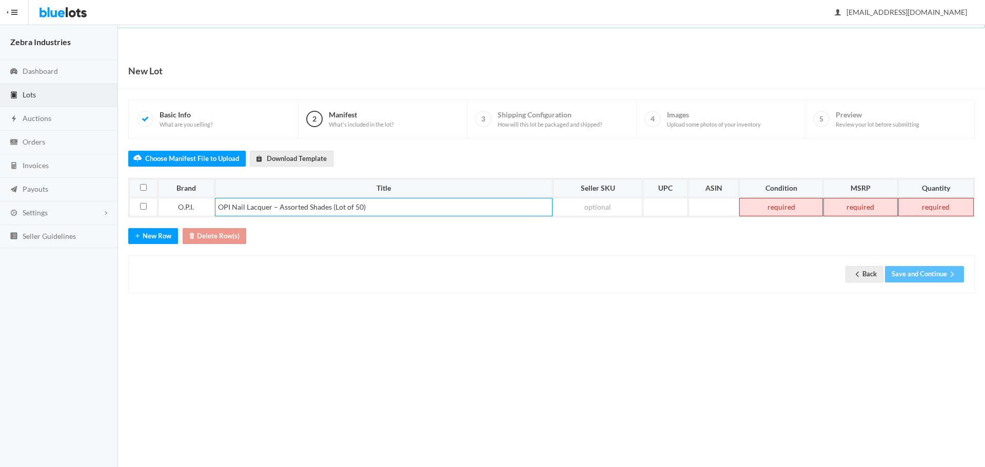
click at [767, 204] on td at bounding box center [780, 207] width 83 height 18
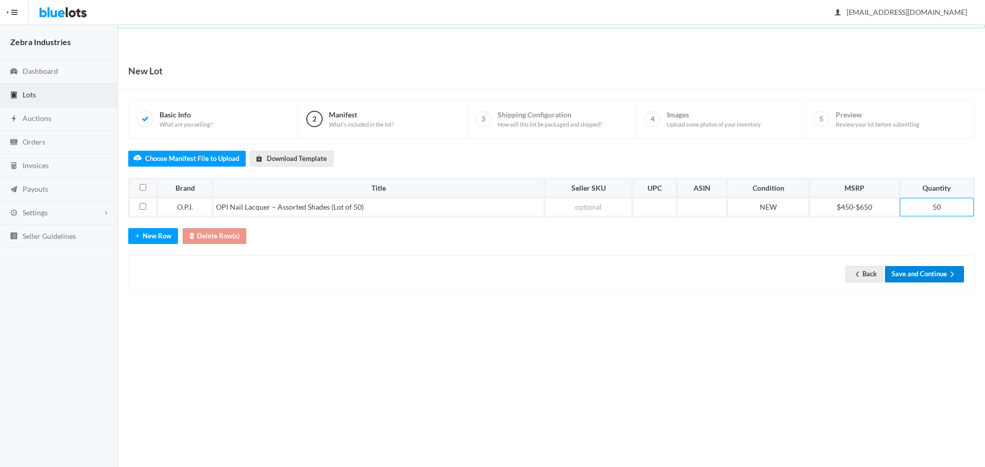
click at [912, 279] on button "Save and Continue" at bounding box center [924, 274] width 79 height 16
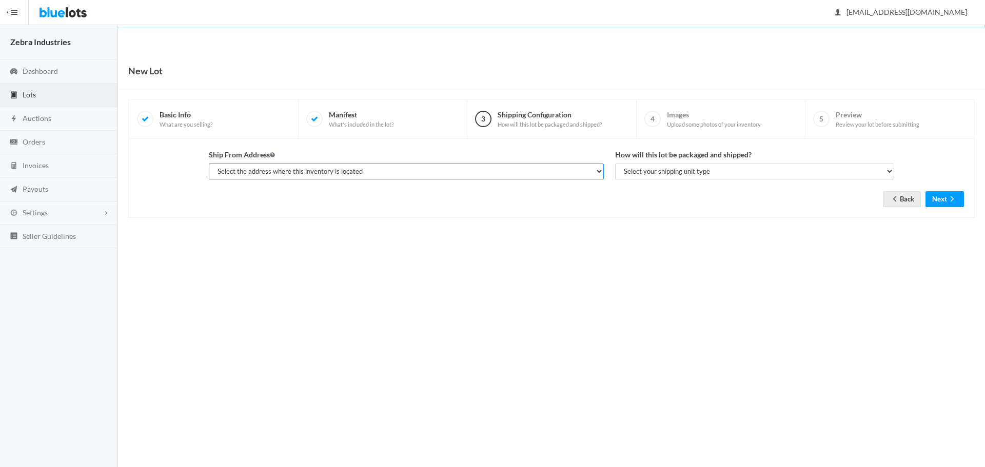
click at [500, 171] on select "Select the address where this inventory is located [PERSON_NAME], Zebra Industr…" at bounding box center [406, 172] width 395 height 16
select select "25495"
click at [209, 164] on select "Select the address where this inventory is located [PERSON_NAME], Zebra Industr…" at bounding box center [406, 172] width 395 height 16
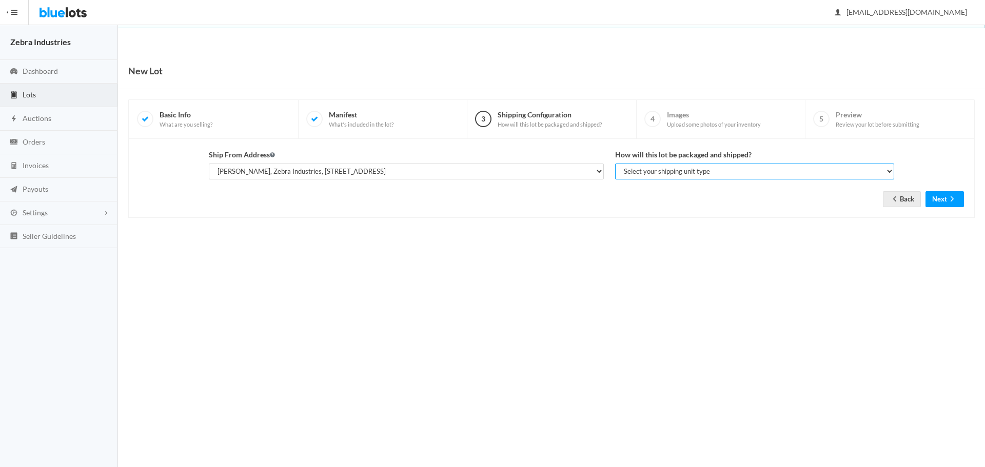
click at [642, 174] on select "Select your shipping unit type Parcel Pallet Truckload" at bounding box center [754, 172] width 279 height 16
select select "parcel"
click at [615, 164] on select "Select your shipping unit type Parcel Pallet Truckload" at bounding box center [754, 172] width 279 height 16
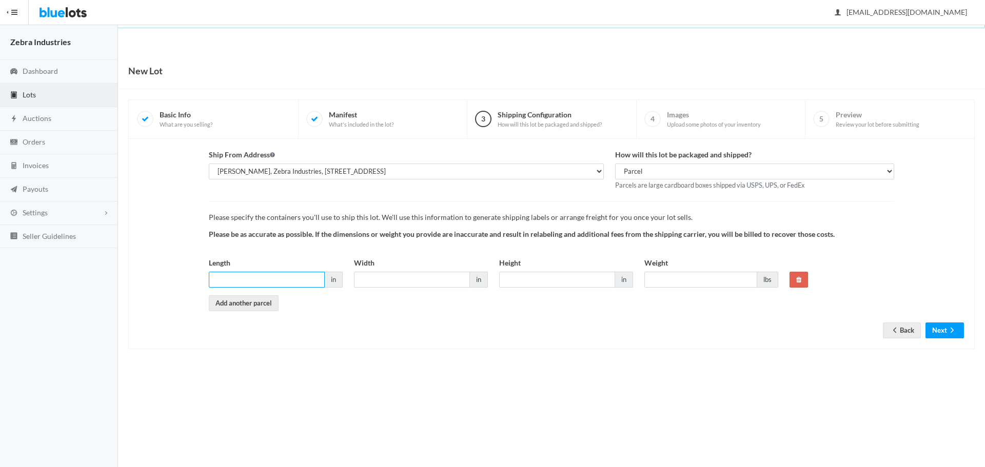
click at [268, 278] on input "Length" at bounding box center [267, 280] width 116 height 16
type input "12"
type input "11.75"
type input "8"
type input "10"
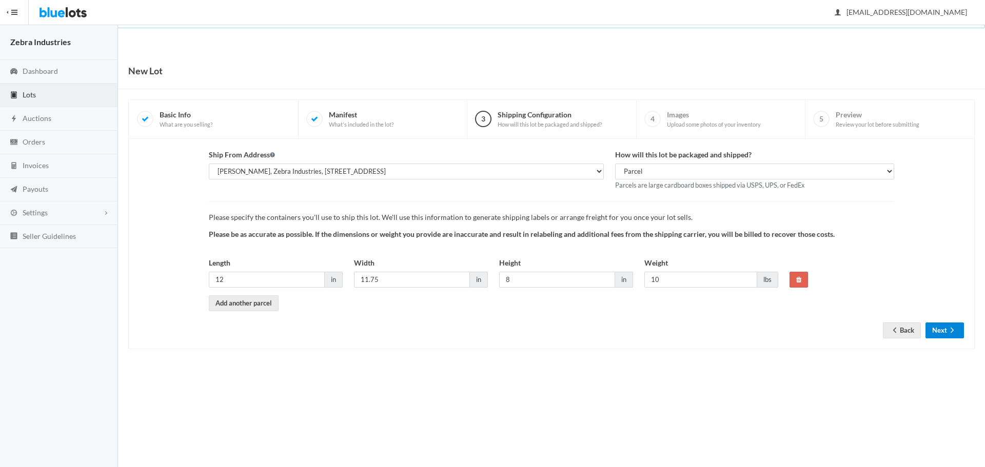
click at [956, 324] on button "Next" at bounding box center [944, 331] width 38 height 16
drag, startPoint x: 390, startPoint y: 277, endPoint x: 262, endPoint y: 286, distance: 128.5
click at [262, 286] on div "Length 12 in Width 11.75 in Height 8 in Weight 10 lbs" at bounding box center [493, 276] width 581 height 38
drag, startPoint x: 386, startPoint y: 282, endPoint x: 312, endPoint y: 286, distance: 73.9
click at [320, 284] on div "Length 12 in Width 12 in Height 8 in Weight 10 lbs" at bounding box center [493, 276] width 581 height 38
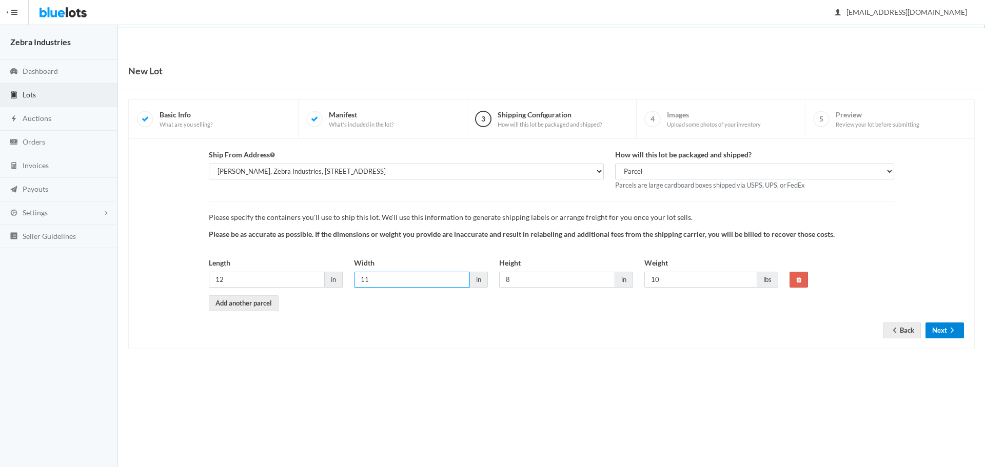
type input "11"
click at [937, 334] on button "Next" at bounding box center [944, 331] width 38 height 16
